Goal: Information Seeking & Learning: Learn about a topic

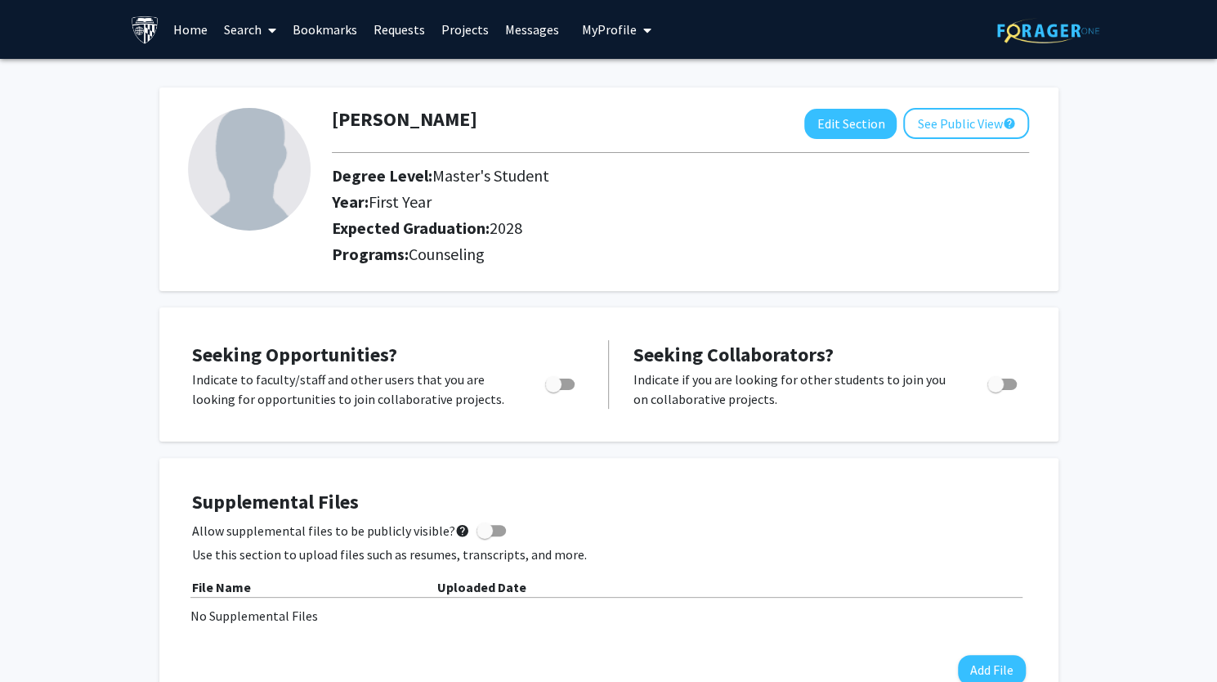
click at [239, 35] on link "Search" at bounding box center [250, 29] width 69 height 57
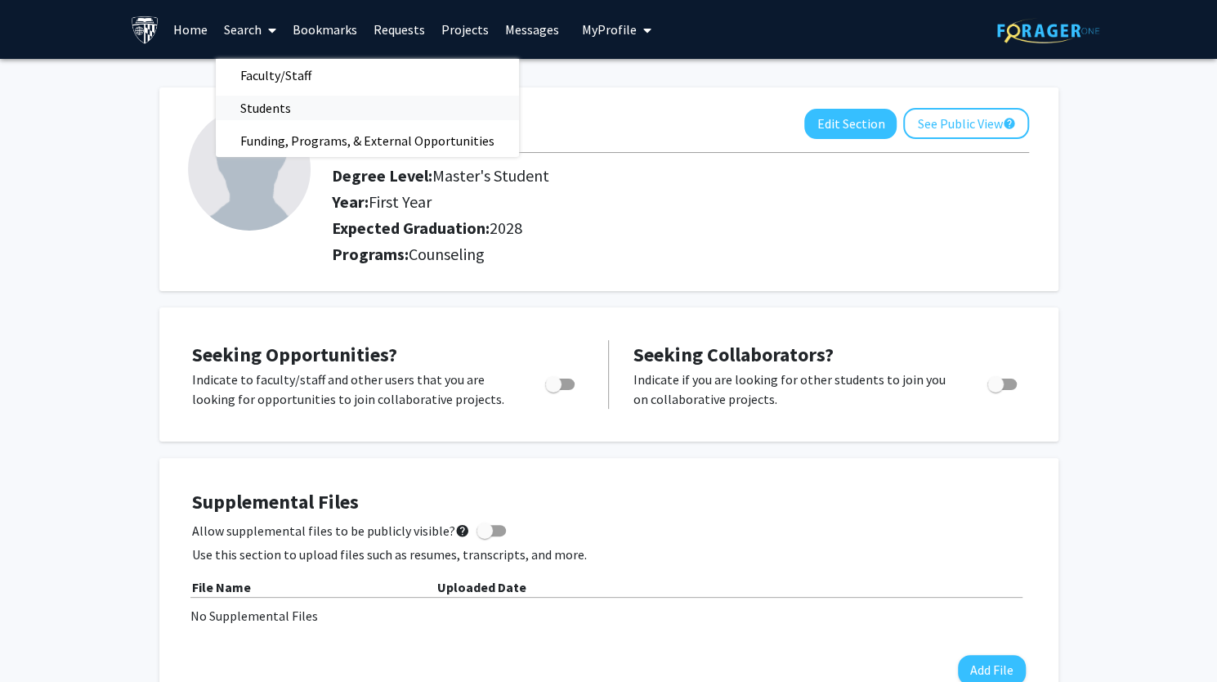
click at [266, 110] on span "Students" at bounding box center [266, 108] width 100 height 33
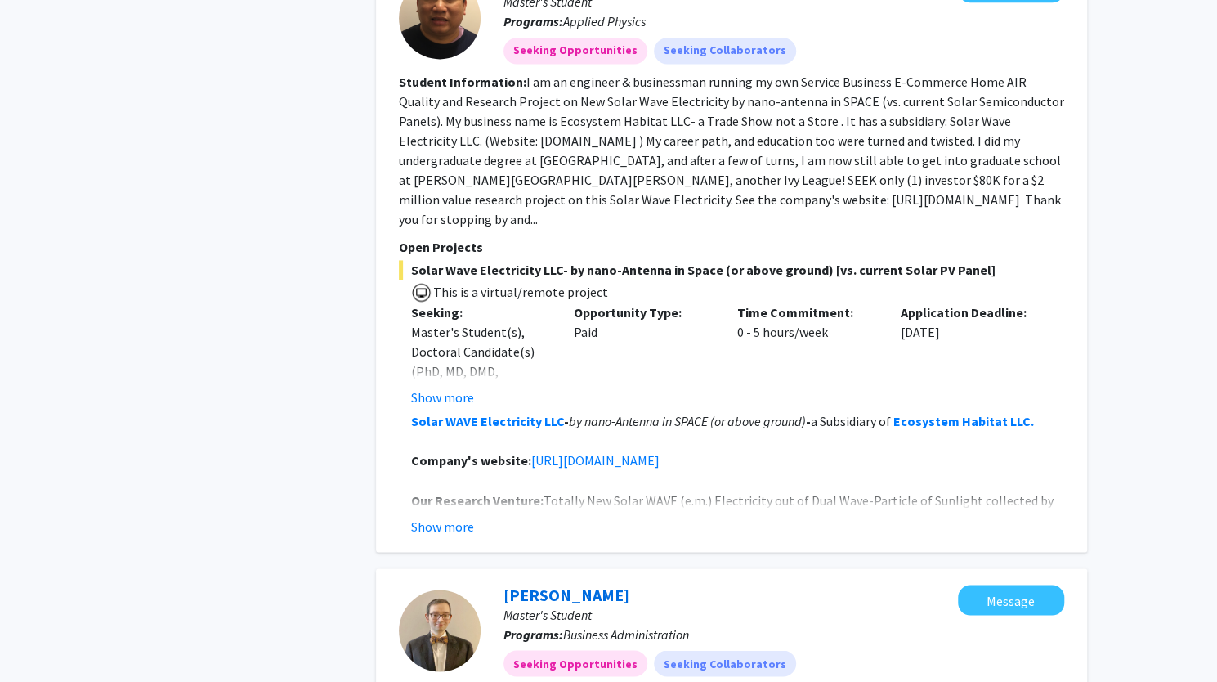
scroll to position [1321, 0]
click at [459, 387] on button "Show more" at bounding box center [442, 397] width 63 height 20
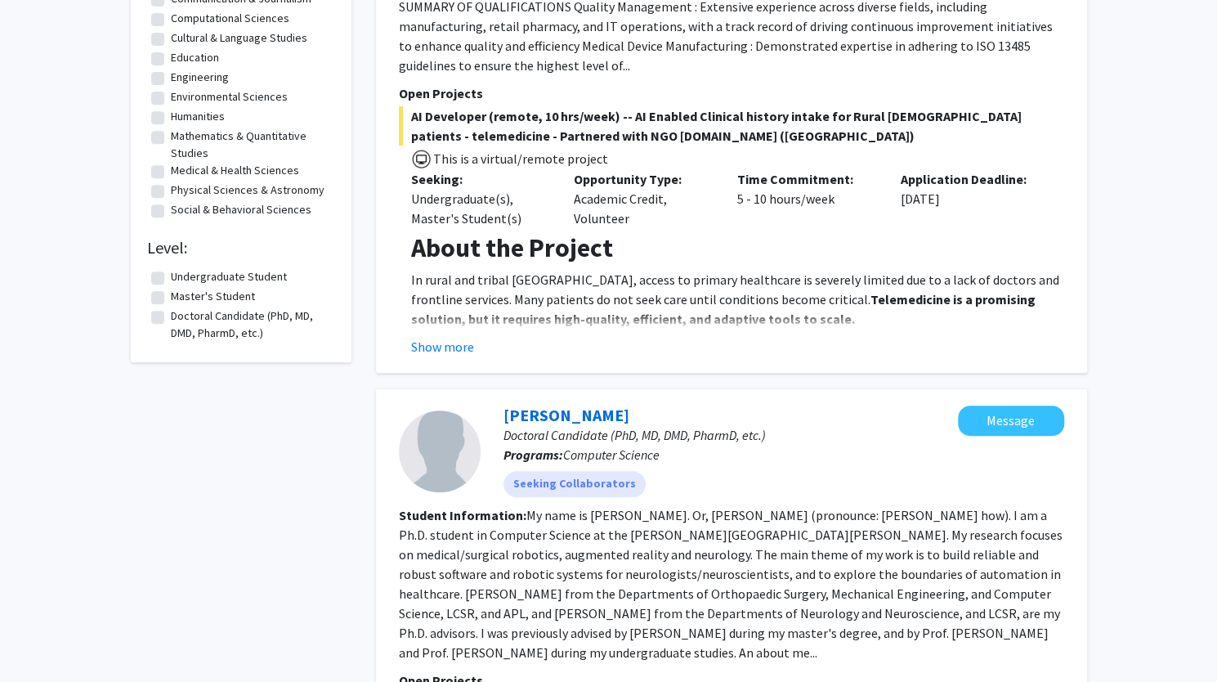
scroll to position [0, 0]
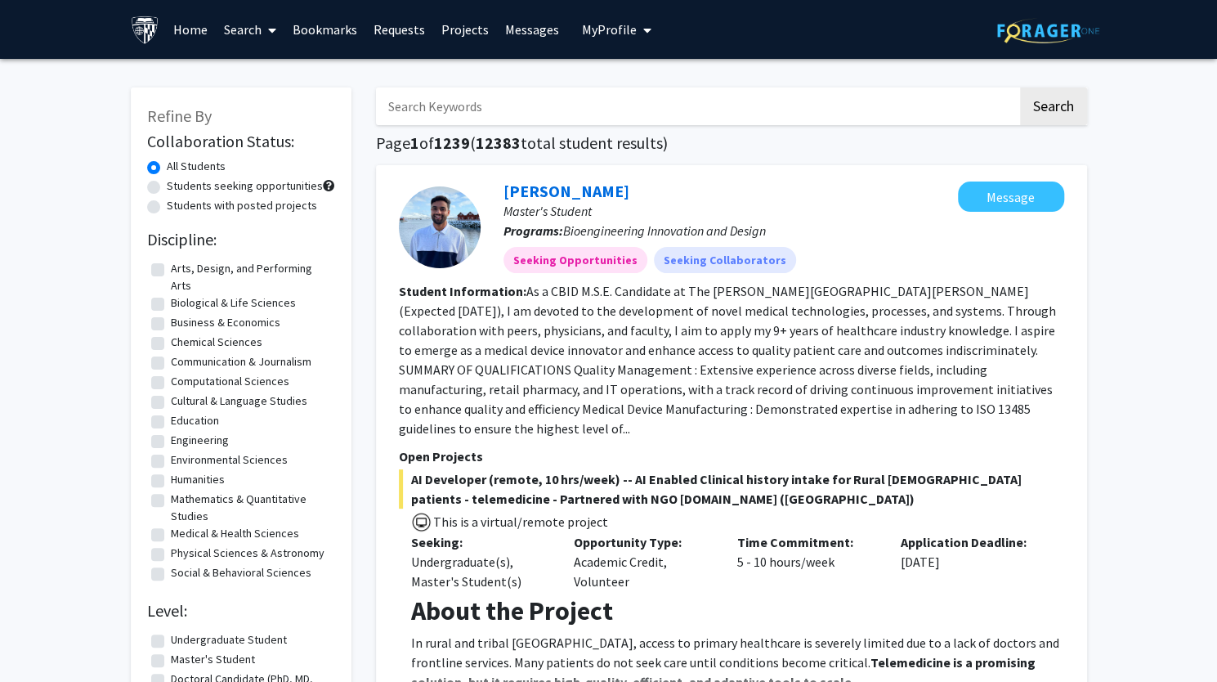
click at [190, 31] on link "Home" at bounding box center [190, 29] width 51 height 57
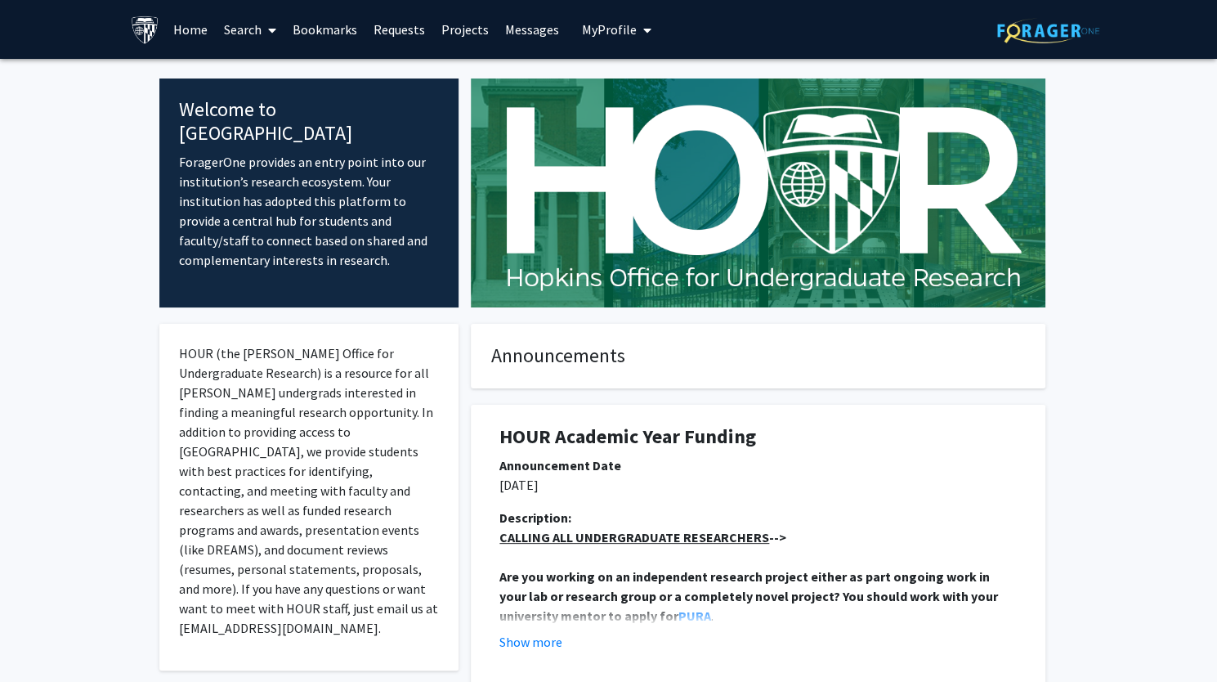
click at [582, 34] on span "My Profile" at bounding box center [609, 29] width 55 height 16
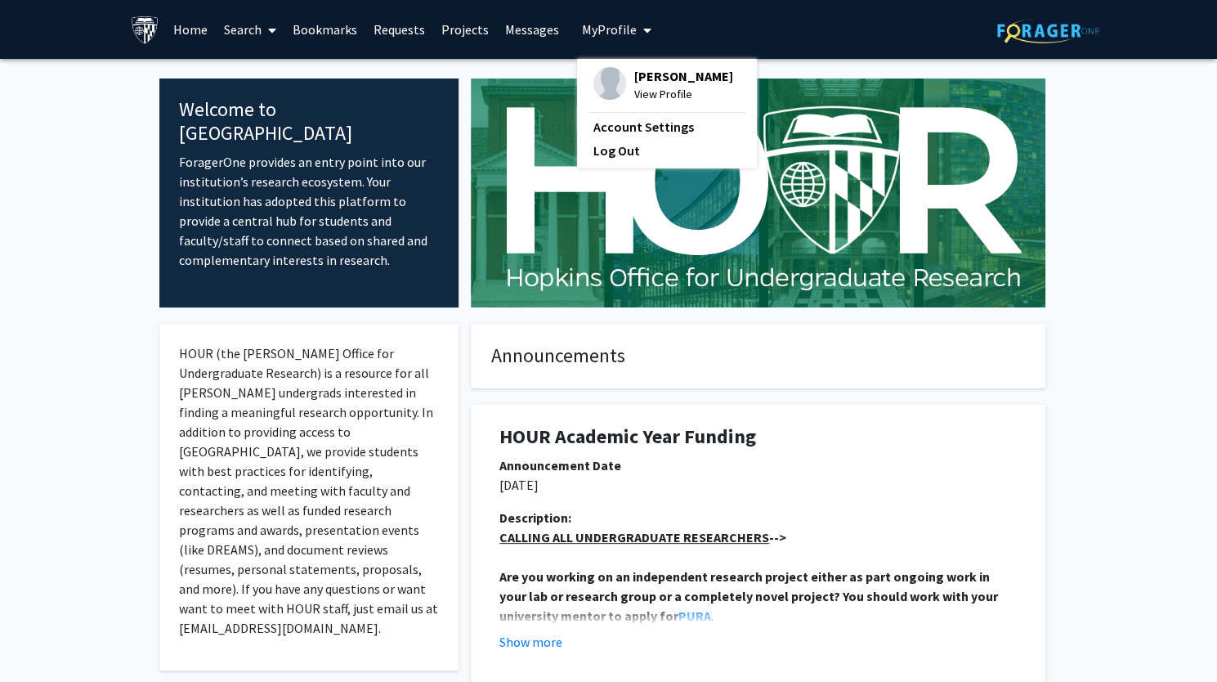
click at [256, 32] on link "Search" at bounding box center [250, 29] width 69 height 57
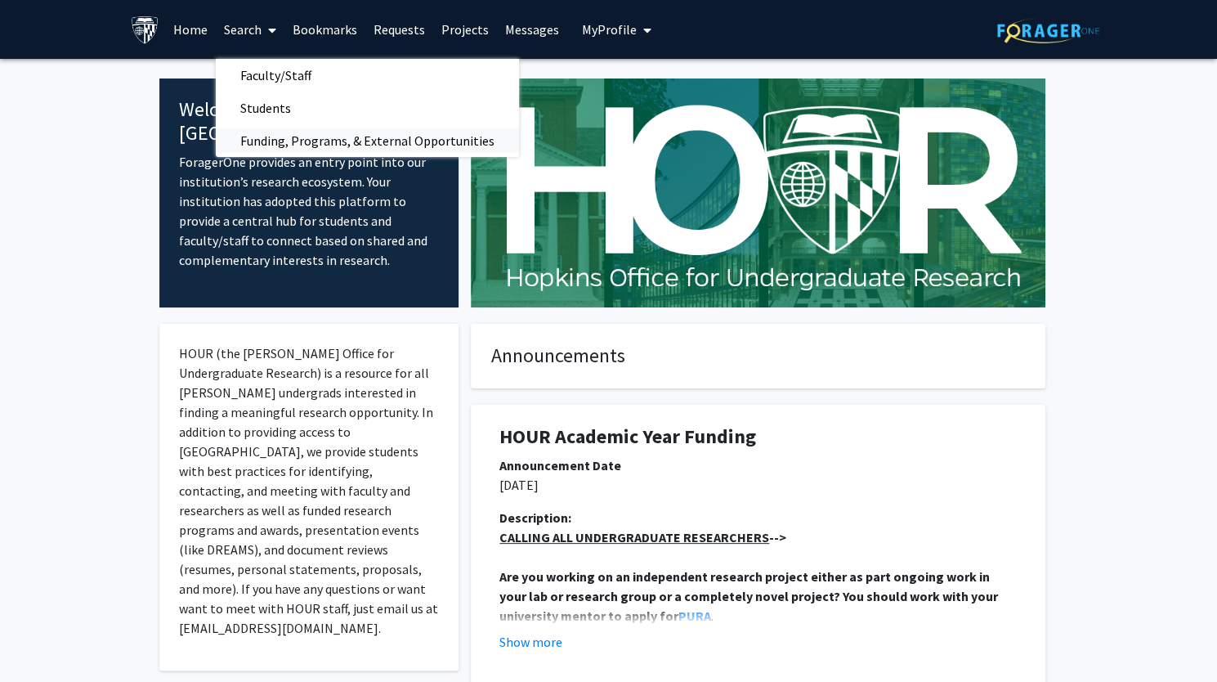
click at [273, 137] on span "Funding, Programs, & External Opportunities" at bounding box center [367, 140] width 303 height 33
